Goal: Check status: Check status

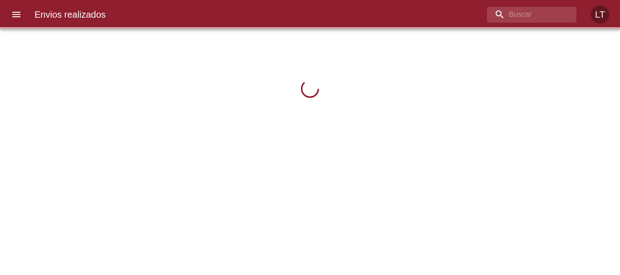
click at [17, 10] on icon "menu" at bounding box center [16, 14] width 11 height 11
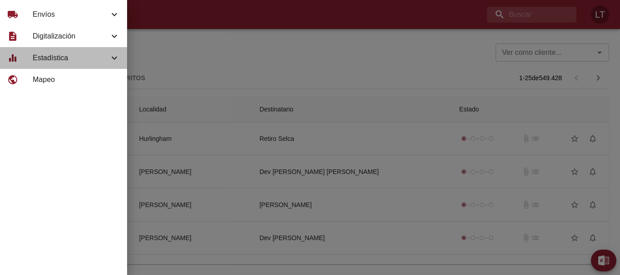
click at [57, 62] on span "Estadística" at bounding box center [71, 58] width 76 height 11
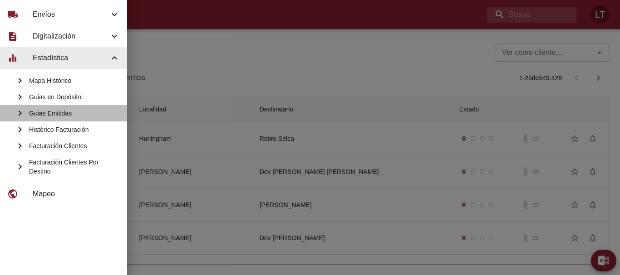
click at [84, 115] on span "Guias Emitidas" at bounding box center [74, 113] width 91 height 9
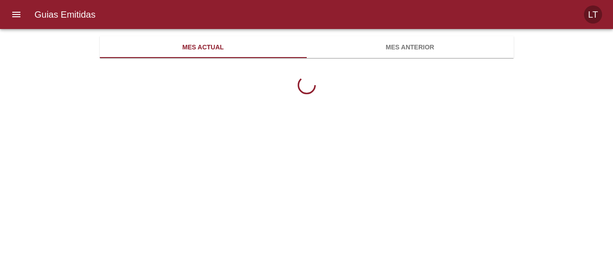
scroll to position [295, 414]
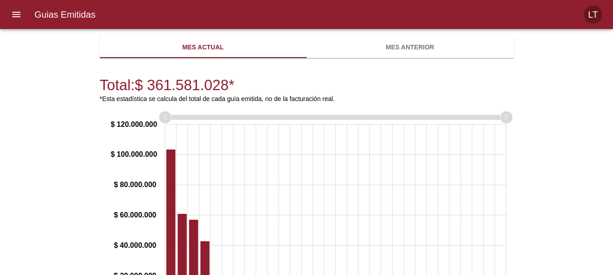
click at [404, 53] on span "Mes anterior" at bounding box center [410, 47] width 196 height 11
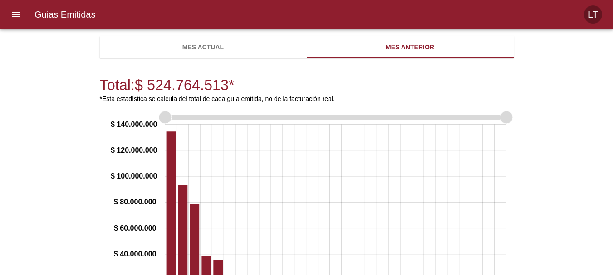
click at [260, 48] on span "Mes actual" at bounding box center [203, 47] width 196 height 11
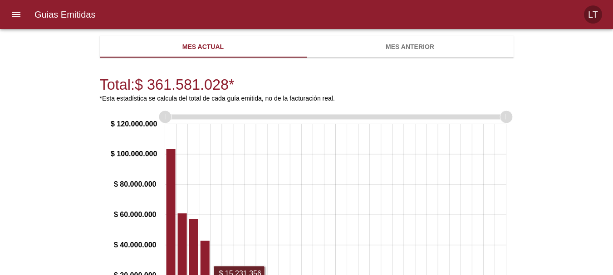
scroll to position [0, 0]
click at [442, 42] on span "Mes anterior" at bounding box center [410, 47] width 196 height 11
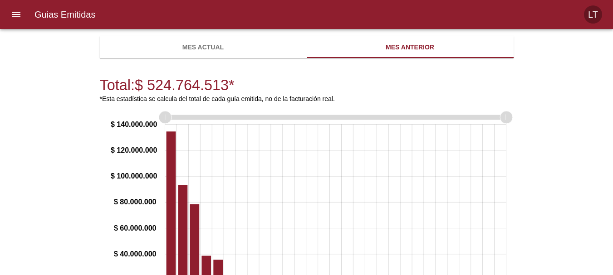
click at [178, 45] on span "Mes actual" at bounding box center [203, 47] width 196 height 11
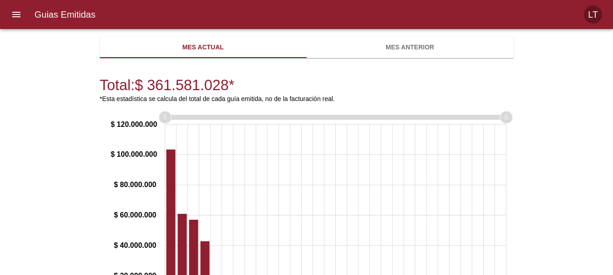
click at [444, 42] on span "Mes anterior" at bounding box center [410, 47] width 196 height 11
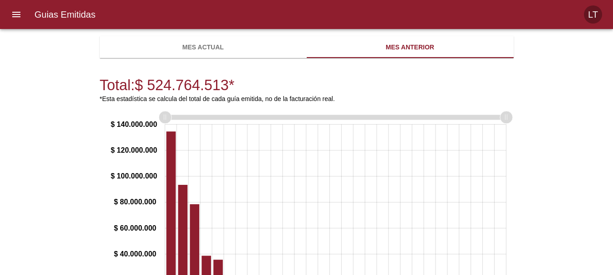
click at [212, 50] on span "Mes actual" at bounding box center [203, 47] width 196 height 11
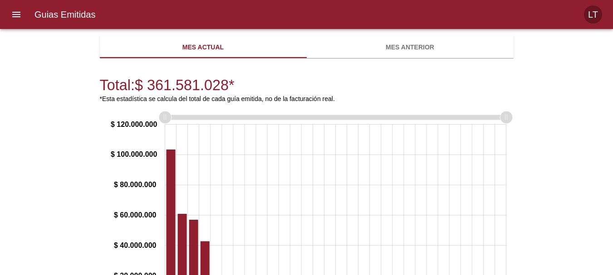
click at [438, 42] on span "Mes anterior" at bounding box center [410, 47] width 196 height 11
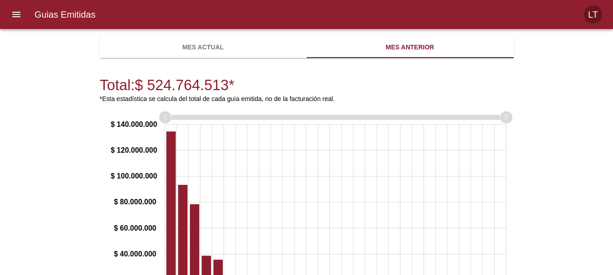
click at [192, 57] on button "Mes actual" at bounding box center [203, 47] width 207 height 22
